Goal: Navigation & Orientation: Find specific page/section

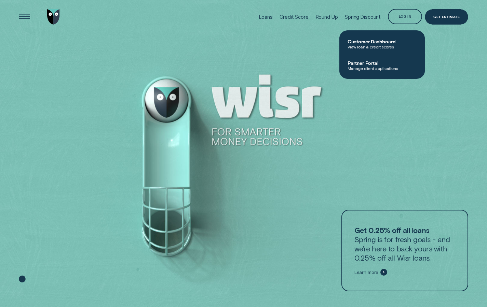
click at [409, 17] on div "Log in" at bounding box center [405, 17] width 12 height 3
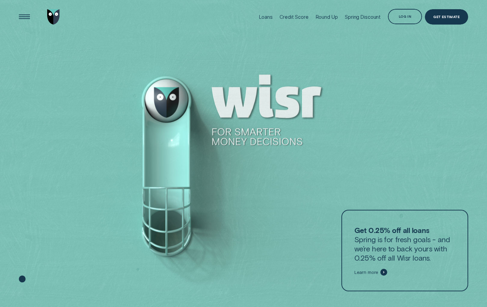
click at [409, 17] on div "Log in" at bounding box center [405, 17] width 12 height 3
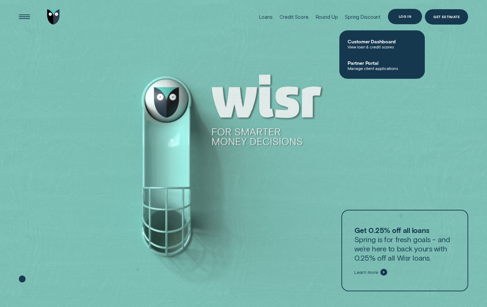
click at [407, 23] on div "Log in" at bounding box center [405, 16] width 34 height 15
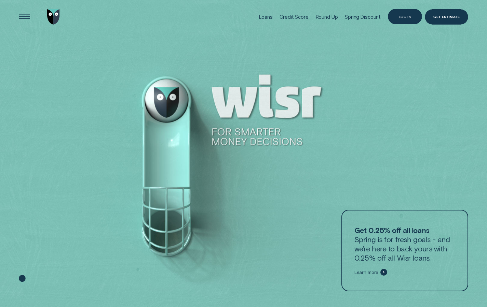
click at [409, 13] on div "Log in" at bounding box center [405, 16] width 34 height 15
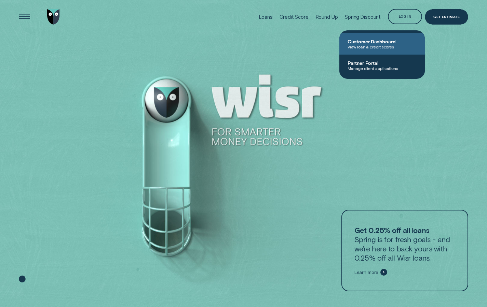
click at [388, 45] on span "View loan & credit scores" at bounding box center [381, 46] width 69 height 5
